Goal: Transaction & Acquisition: Purchase product/service

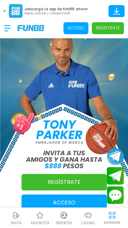
click at [4, 11] on use at bounding box center [4, 11] width 2 height 2
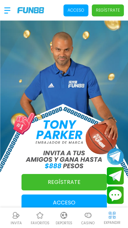
click at [74, 12] on p "Acceso" at bounding box center [76, 10] width 17 height 6
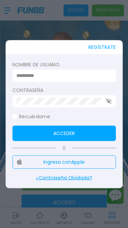
click at [38, 76] on input at bounding box center [61, 75] width 91 height 7
type input "******"
click button "Acceder" at bounding box center [63, 132] width 103 height 15
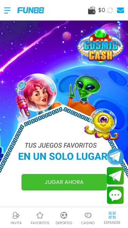
click at [69, 218] on div at bounding box center [64, 215] width 10 height 10
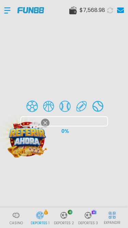
click at [46, 123] on img at bounding box center [64, 114] width 120 height 72
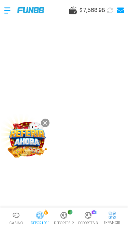
click at [43, 122] on button at bounding box center [45, 122] width 9 height 9
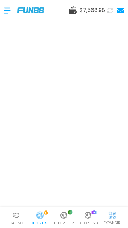
click at [61, 221] on p "Deportes 2" at bounding box center [64, 222] width 20 height 5
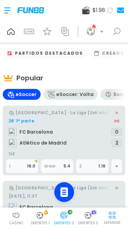
click at [89, 219] on div at bounding box center [88, 215] width 10 height 10
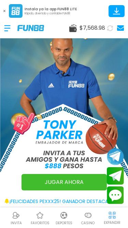
click at [64, 219] on div at bounding box center [64, 215] width 10 height 10
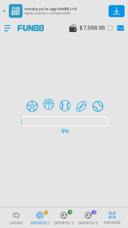
click at [4, 11] on div at bounding box center [64, 114] width 128 height 228
